Goal: Check status: Check status

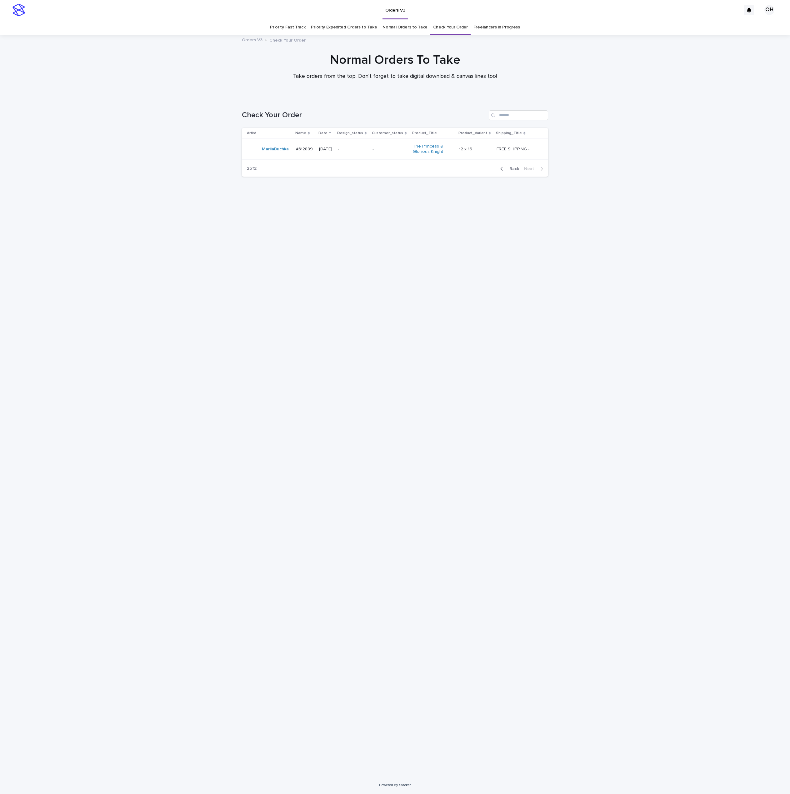
click at [345, 440] on div "Loading... Saving… Loading... Saving… Check Your Order Artist Name Date Design_…" at bounding box center [395, 429] width 313 height 663
click at [377, 407] on div "Loading... Saving… Loading... Saving… Check Your Order Artist Name Date Design_…" at bounding box center [395, 429] width 313 height 663
click at [503, 117] on input "Search" at bounding box center [518, 115] width 59 height 10
click at [459, 298] on div "Loading... Saving… Loading... Saving… Check Your Order Artist Name Date Design_…" at bounding box center [395, 429] width 313 height 663
drag, startPoint x: 447, startPoint y: 27, endPoint x: 445, endPoint y: 30, distance: 3.2
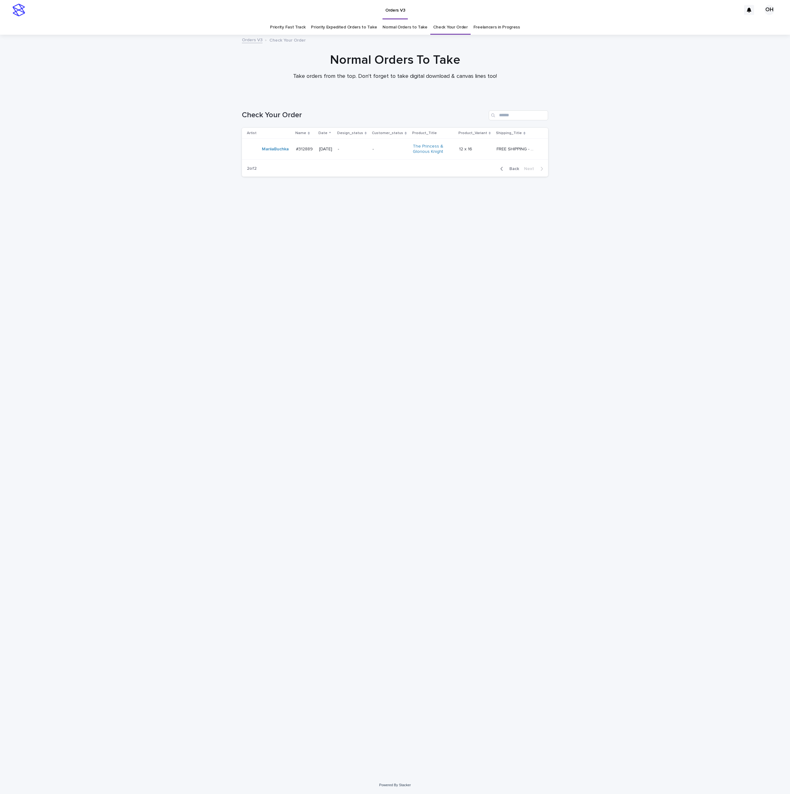
click at [447, 28] on link "Check Your Order" at bounding box center [450, 27] width 35 height 15
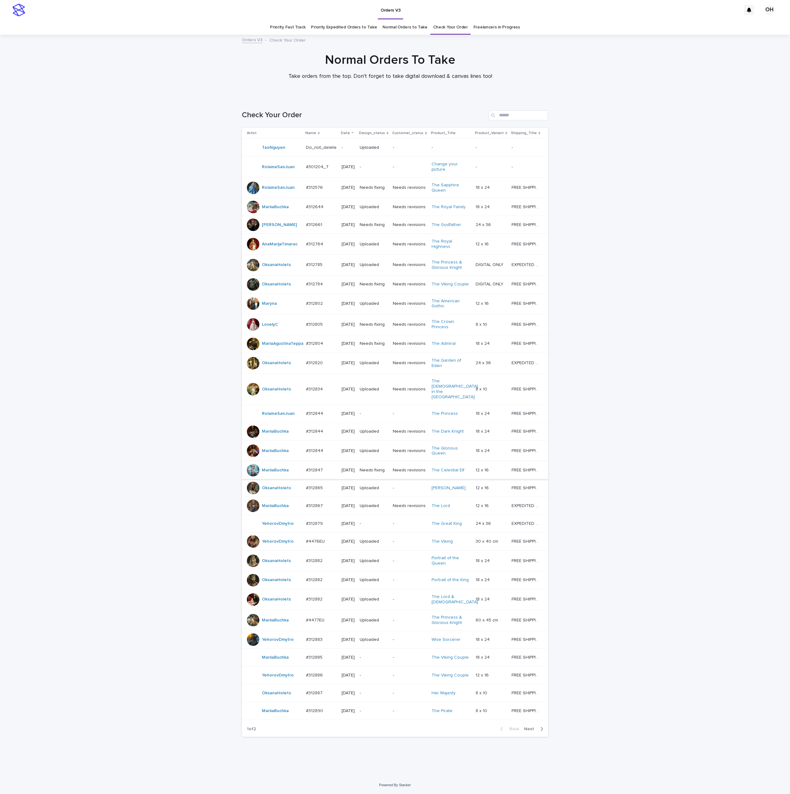
scroll to position [40, 0]
click at [313, 557] on p "#312882" at bounding box center [315, 560] width 18 height 7
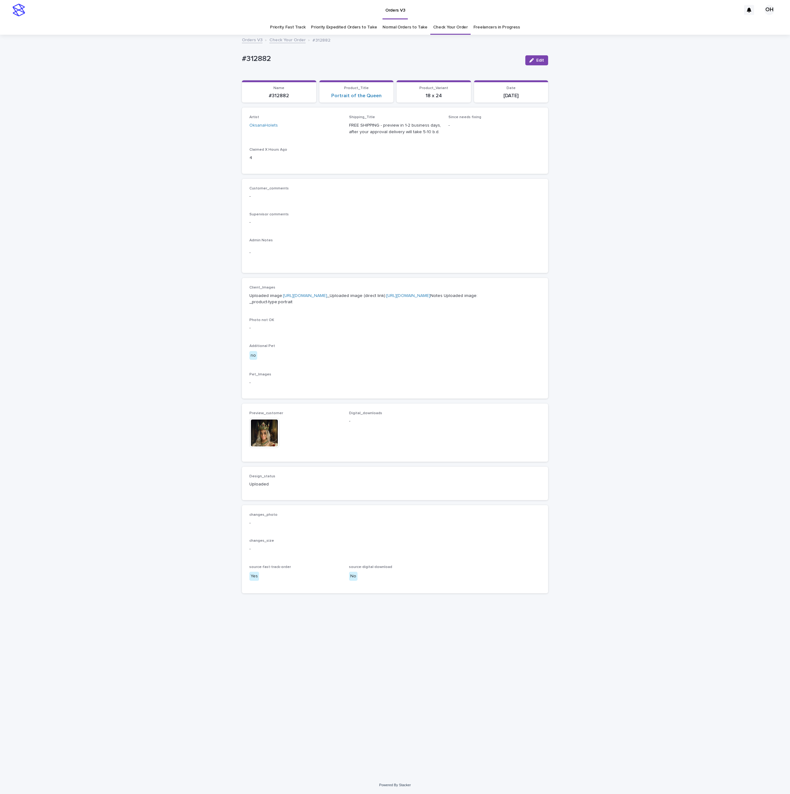
click at [273, 448] on img at bounding box center [265, 433] width 30 height 30
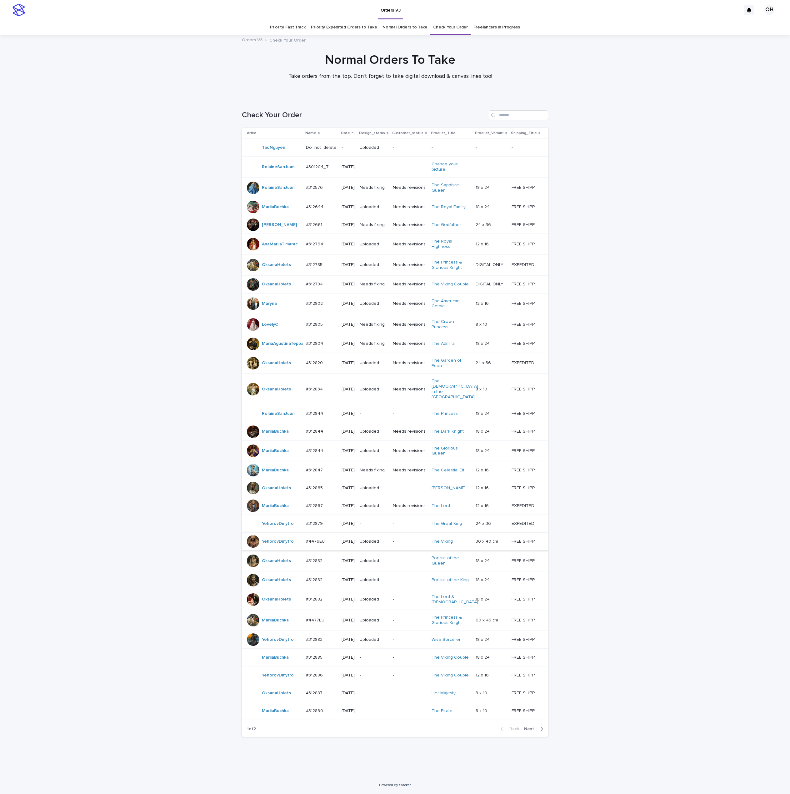
scroll to position [40, 0]
click at [311, 557] on p "#312882" at bounding box center [315, 560] width 18 height 7
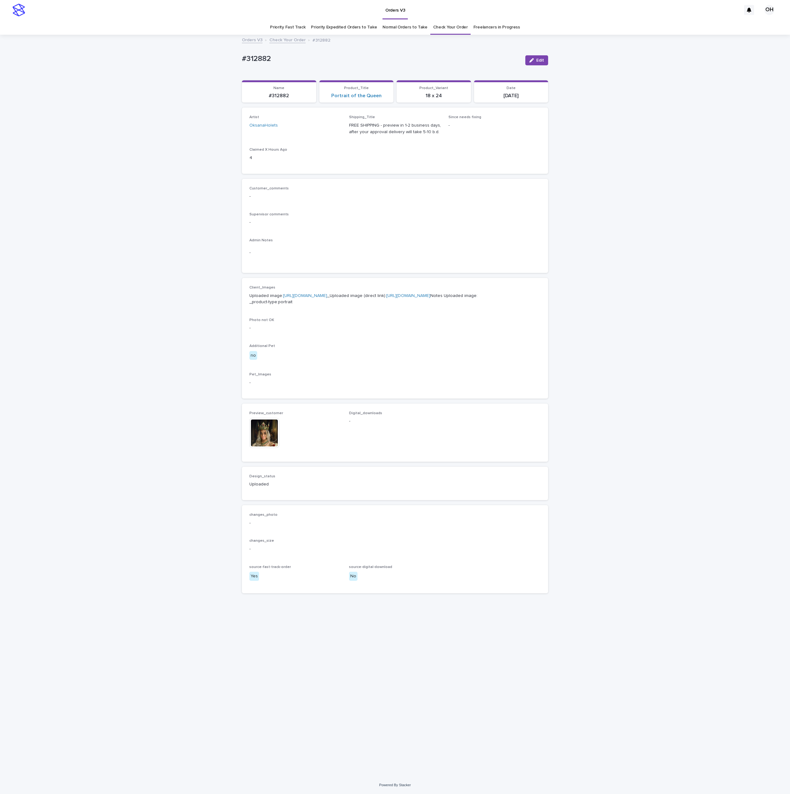
click at [316, 298] on link "[URL][DOMAIN_NAME]" at bounding box center [305, 296] width 44 height 4
click at [543, 61] on span "Edit" at bounding box center [541, 60] width 8 height 4
click at [263, 454] on img at bounding box center [265, 439] width 30 height 30
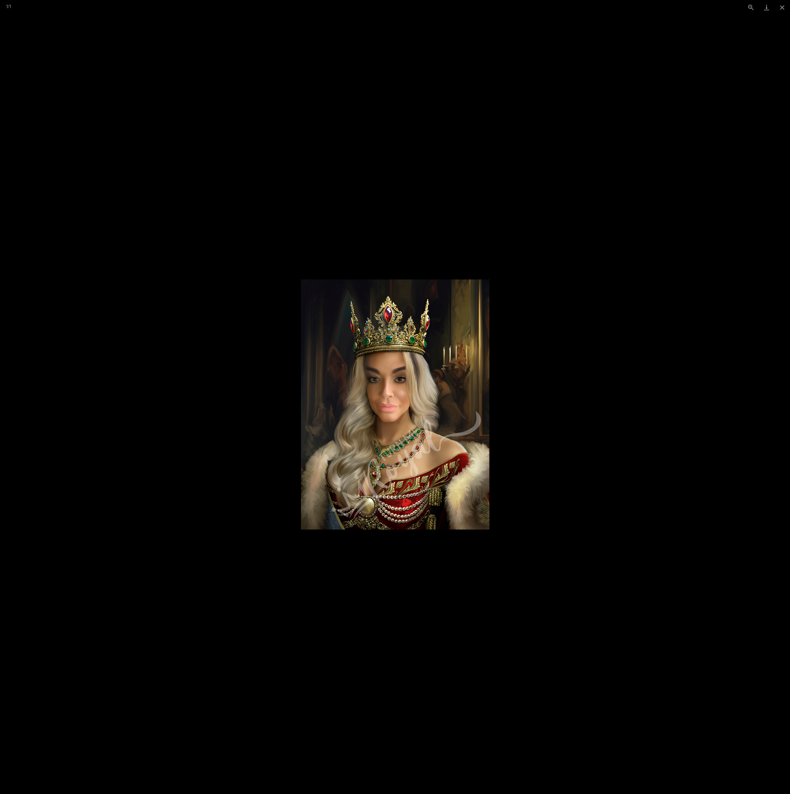
click at [678, 354] on picture at bounding box center [395, 405] width 790 height 780
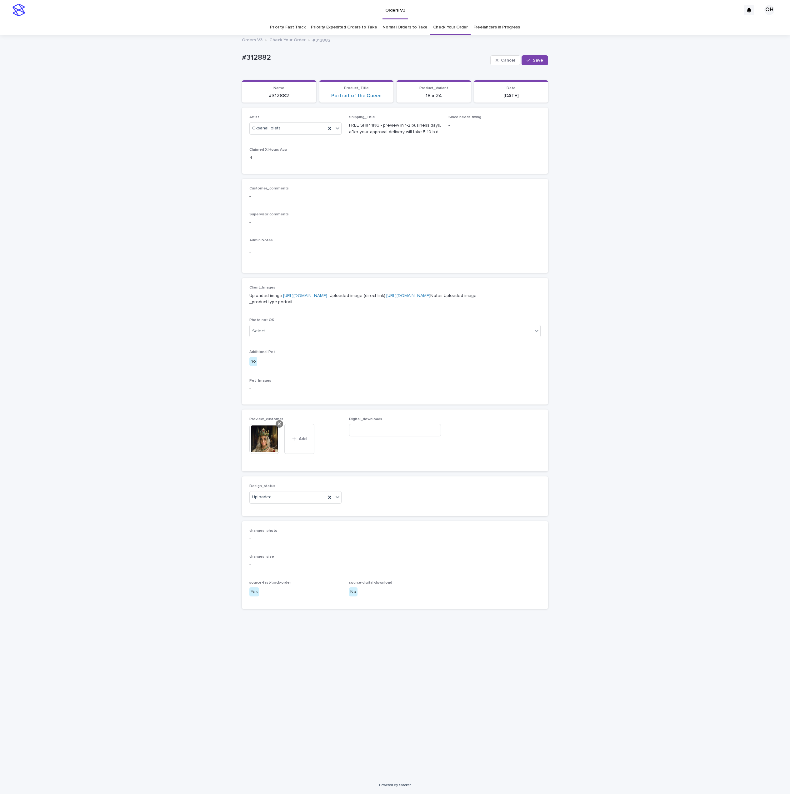
click at [281, 427] on icon at bounding box center [279, 424] width 3 height 5
click at [273, 434] on button "Add" at bounding box center [265, 429] width 30 height 10
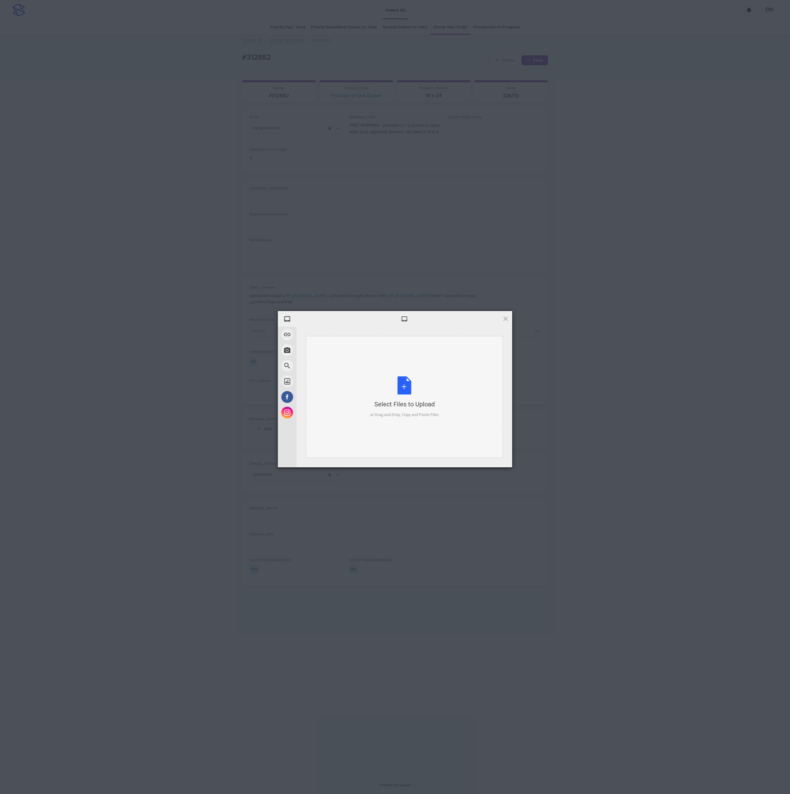
click at [399, 390] on div "Select Files to Upload or Drag and Drop, Copy and Paste Files" at bounding box center [405, 397] width 68 height 42
click at [492, 457] on span "Upload 1" at bounding box center [493, 459] width 12 height 5
click at [568, 388] on div "My Device Link (URL) Take Photo Web Search Unsplash Facebook Instagram Uploaded…" at bounding box center [395, 397] width 790 height 794
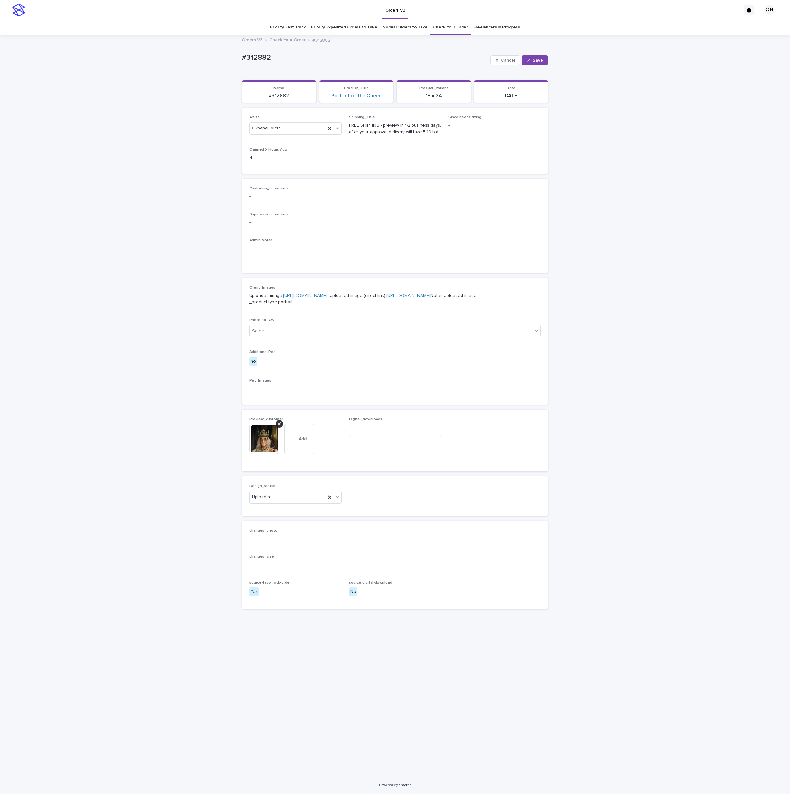
click at [264, 454] on img at bounding box center [265, 439] width 30 height 30
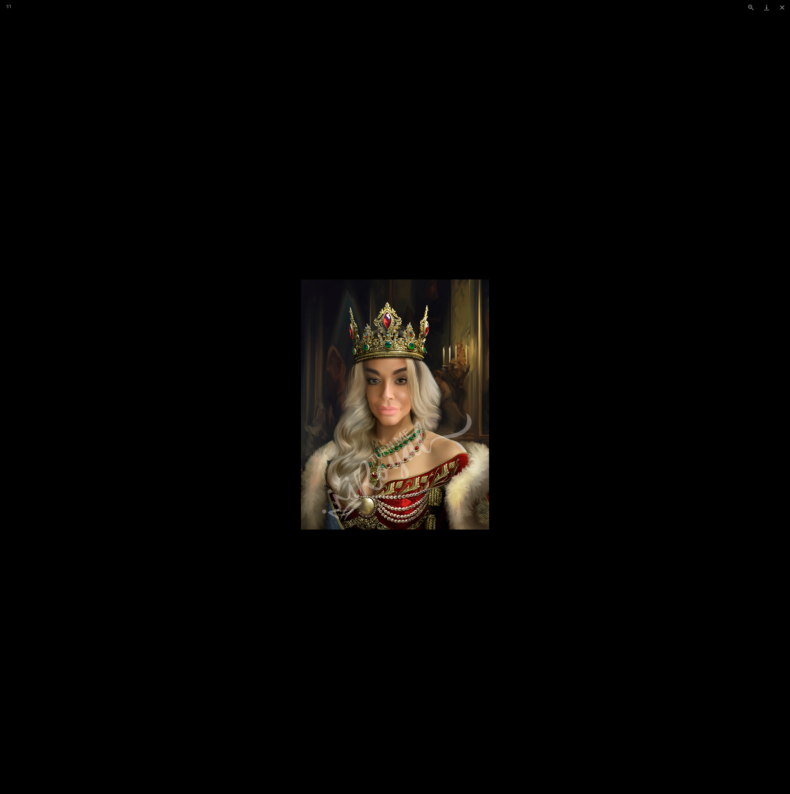
click at [592, 398] on picture at bounding box center [395, 405] width 790 height 780
click at [371, 163] on picture at bounding box center [395, 405] width 790 height 780
click at [787, 7] on button "Close gallery" at bounding box center [783, 7] width 16 height 15
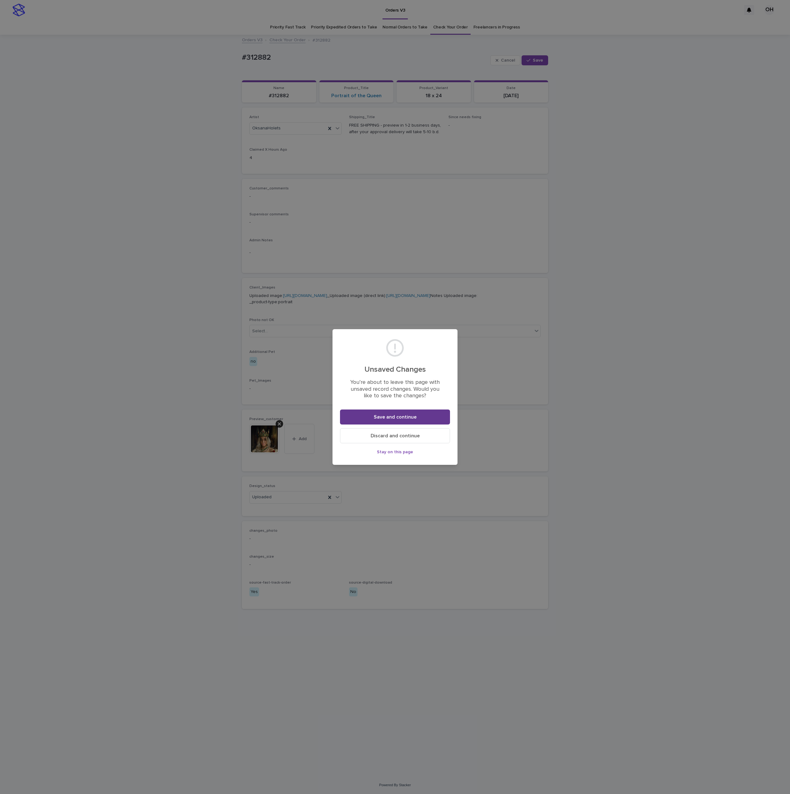
drag, startPoint x: 416, startPoint y: 415, endPoint x: 411, endPoint y: 419, distance: 5.7
click at [411, 418] on span "Save and continue" at bounding box center [395, 417] width 43 height 5
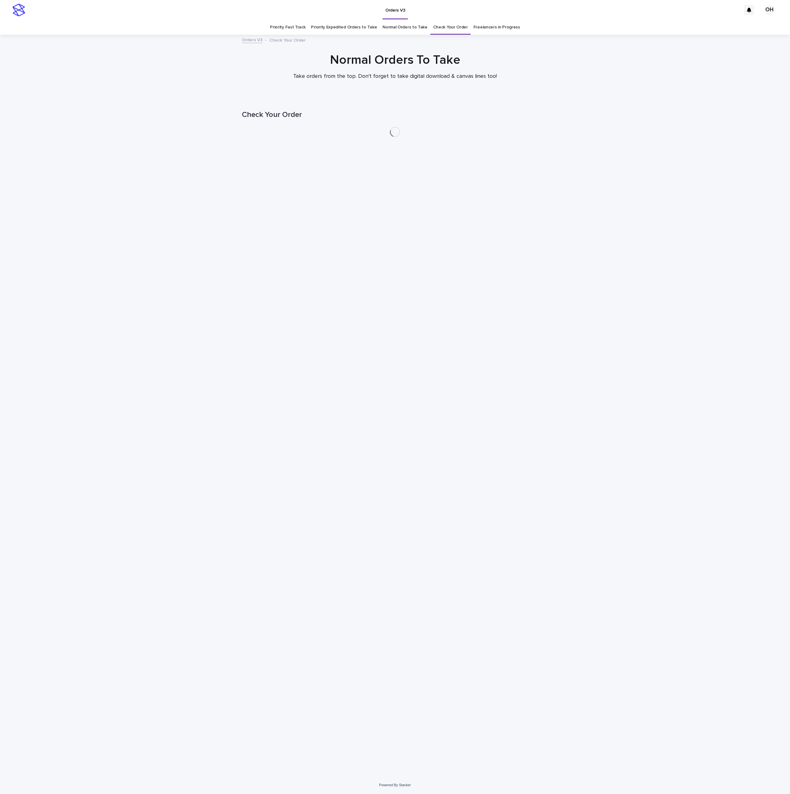
click at [458, 28] on link "Check Your Order" at bounding box center [450, 27] width 35 height 15
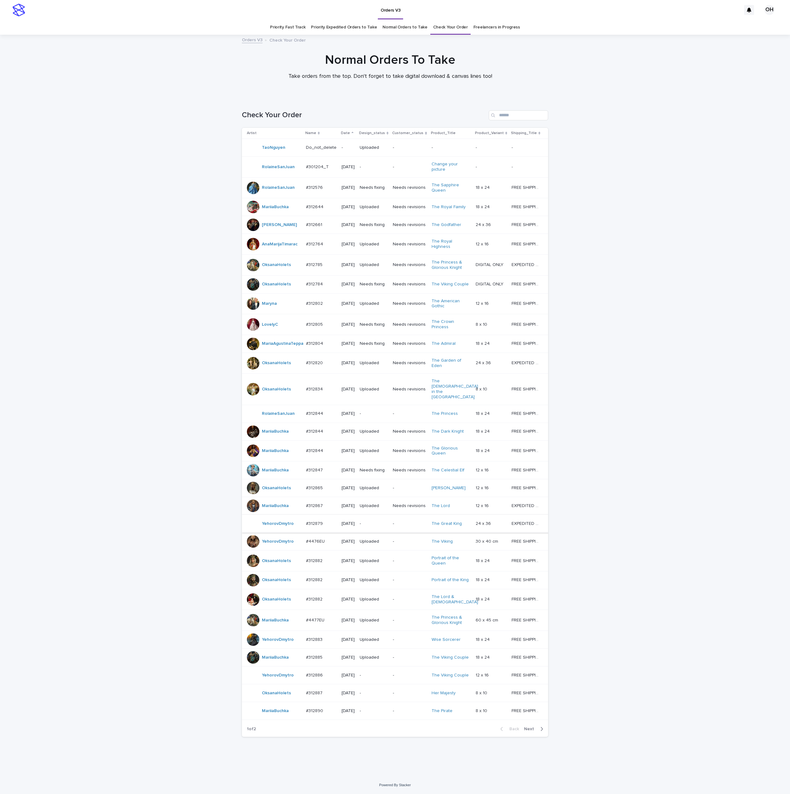
scroll to position [40, 0]
click at [521, 727] on div "Back Next" at bounding box center [522, 729] width 53 height 16
click at [518, 736] on div "Back Next" at bounding box center [522, 729] width 53 height 16
click at [526, 731] on span "Next" at bounding box center [531, 729] width 14 height 4
click at [306, 527] on p "#312879" at bounding box center [315, 523] width 18 height 7
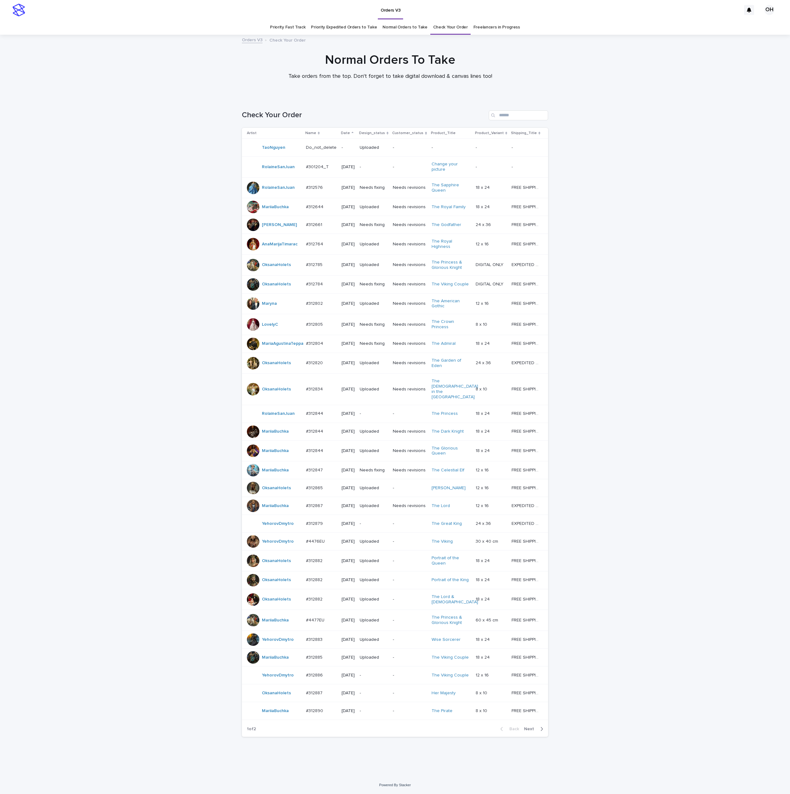
scroll to position [20, 0]
click at [651, 210] on div "Loading... Saving… Loading... Saving… Check Your Order Artist Name Date Design_…" at bounding box center [395, 437] width 790 height 679
click at [167, 276] on div "Loading... Saving… Loading... Saving… Check Your Order Artist Name Date Design_…" at bounding box center [395, 437] width 790 height 679
